Goal: Task Accomplishment & Management: Manage account settings

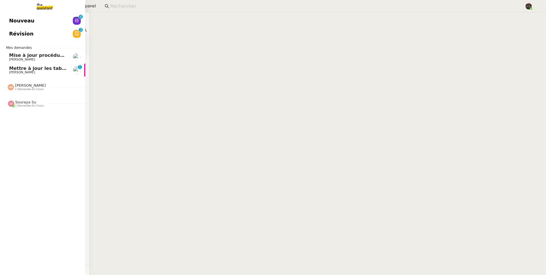
click at [14, 70] on span "Mettre à jour les tableaux M3N et MPAf" at bounding box center [59, 68] width 101 height 5
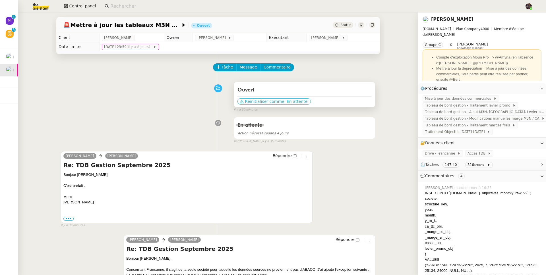
click at [261, 102] on span "Réinitialiser comme" at bounding box center [264, 102] width 39 height 6
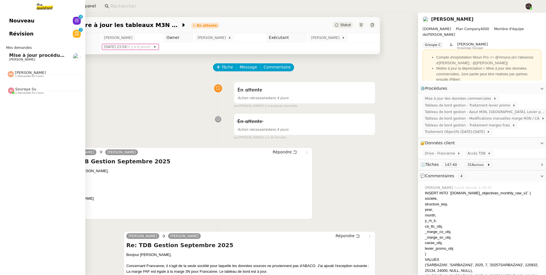
click at [10, 22] on span "Nouveau" at bounding box center [21, 20] width 25 height 9
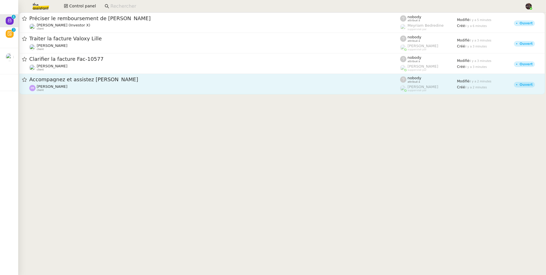
click at [92, 85] on div "[PERSON_NAME] client" at bounding box center [214, 87] width 371 height 7
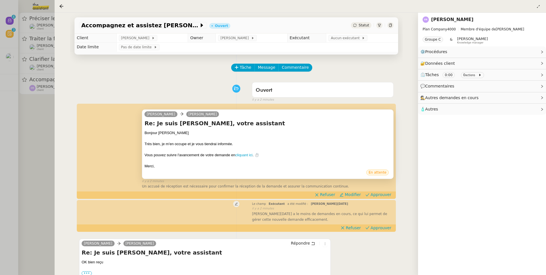
scroll to position [77, 0]
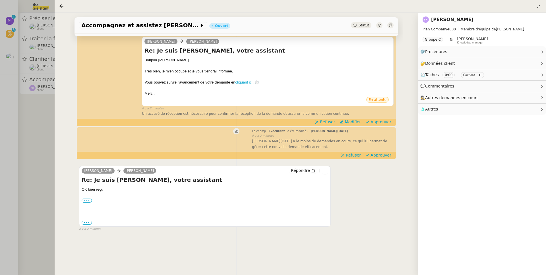
click at [87, 199] on label "•••" at bounding box center [87, 201] width 10 height 4
click at [0, 0] on input "•••" at bounding box center [0, 0] width 0 height 0
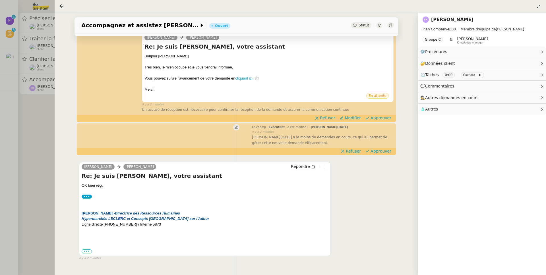
click at [89, 251] on div "••• Le [DATE] 16:50, [PERSON_NAME] < [PERSON_NAME][EMAIL_ADDRESS][DOMAIN_NAME] …" at bounding box center [205, 252] width 246 height 6
click at [88, 252] on span "•••" at bounding box center [87, 252] width 10 height 4
click at [86, 253] on label "•••" at bounding box center [87, 252] width 10 height 4
click at [0, 0] on input "•••" at bounding box center [0, 0] width 0 height 0
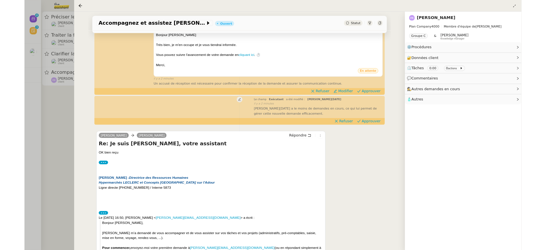
scroll to position [100, 0]
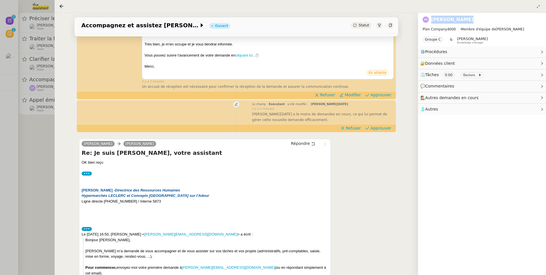
drag, startPoint x: 475, startPoint y: 21, endPoint x: 430, endPoint y: 19, distance: 45.5
click at [430, 19] on div "[PERSON_NAME]" at bounding box center [481, 19] width 119 height 9
copy link "[PERSON_NAME]"
click at [38, 143] on div at bounding box center [273, 137] width 546 height 275
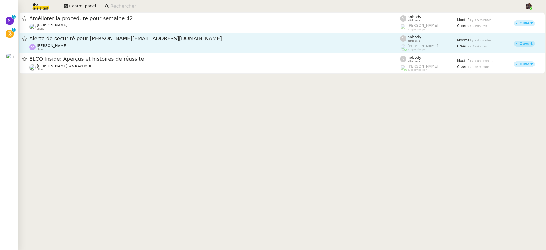
click at [132, 48] on div "[PERSON_NAME] client" at bounding box center [214, 46] width 371 height 7
